Goal: Transaction & Acquisition: Purchase product/service

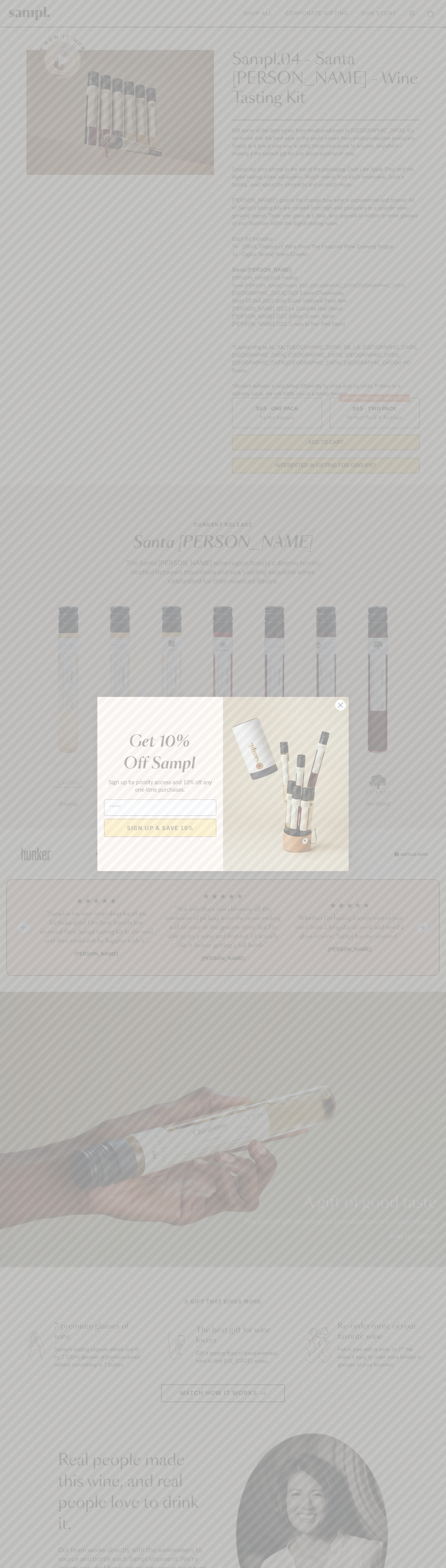
click at [341, 706] on icon "Close dialog" at bounding box center [341, 706] width 4 height 4
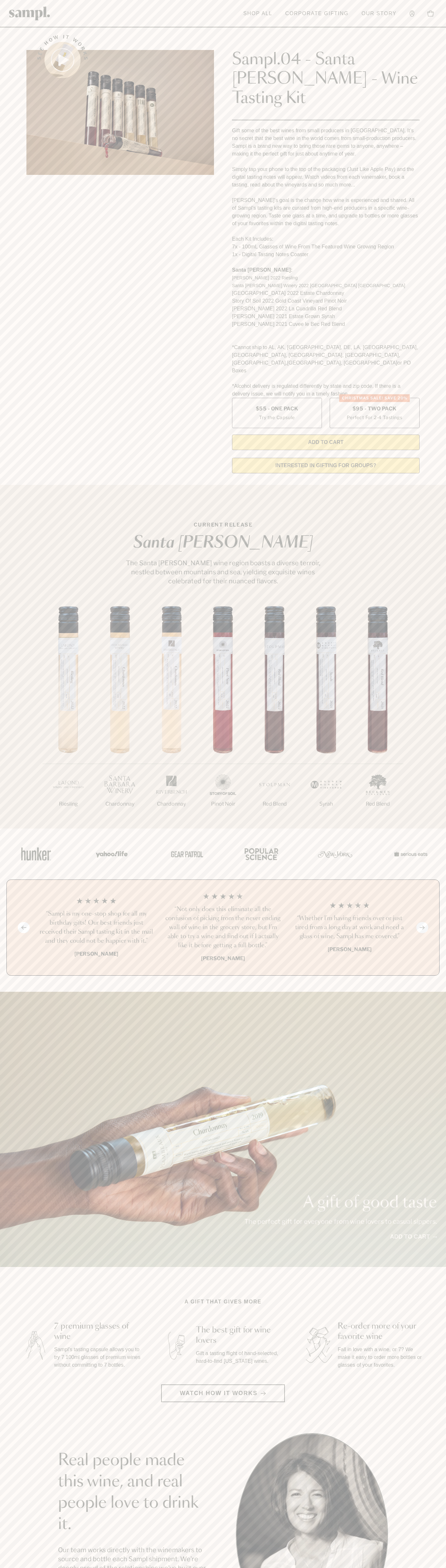
click at [129, 24] on header "Toggle navigation menu Shop All Corporate Gifting Our Story Account Story Shop …" at bounding box center [223, 14] width 446 height 27
click at [429, 1233] on main "See how it works Sampl.04 - Santa Barbara - Wine Tasting Kit Gift some of the b…" at bounding box center [223, 1229] width 446 height 2459
click at [446, 1568] on html "Skip to main content Toggle navigation menu Shop All Corporate Gifting Our Stor…" at bounding box center [223, 1304] width 446 height 2609
click at [13, 1470] on section "Real people made this wine, and real people love to drink it. Our team works di…" at bounding box center [223, 1534] width 446 height 202
click at [375, 398] on label "Christmas SALE! Save 20% $95 - Two Pack Perfect For 2-4 Tastings" at bounding box center [375, 413] width 90 height 30
